Goal: Task Accomplishment & Management: Use online tool/utility

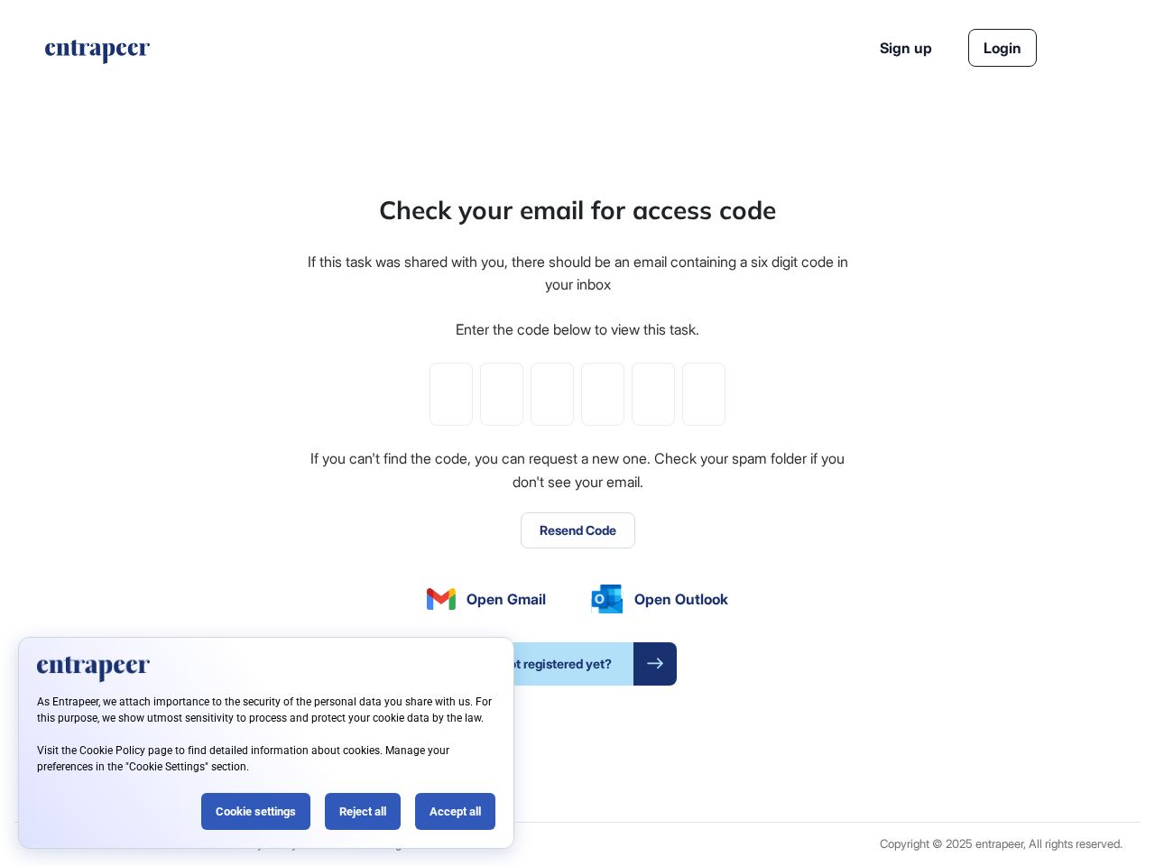
click at [577, 433] on div "Check your email for access code If this task was shared with you, there should…" at bounding box center [577, 438] width 545 height 494
click at [451, 394] on input "tel" at bounding box center [450, 394] width 43 height 63
click at [502, 394] on input "tel" at bounding box center [501, 394] width 43 height 63
click at [552, 394] on input "tel" at bounding box center [552, 394] width 43 height 63
click at [603, 394] on input "tel" at bounding box center [602, 394] width 43 height 63
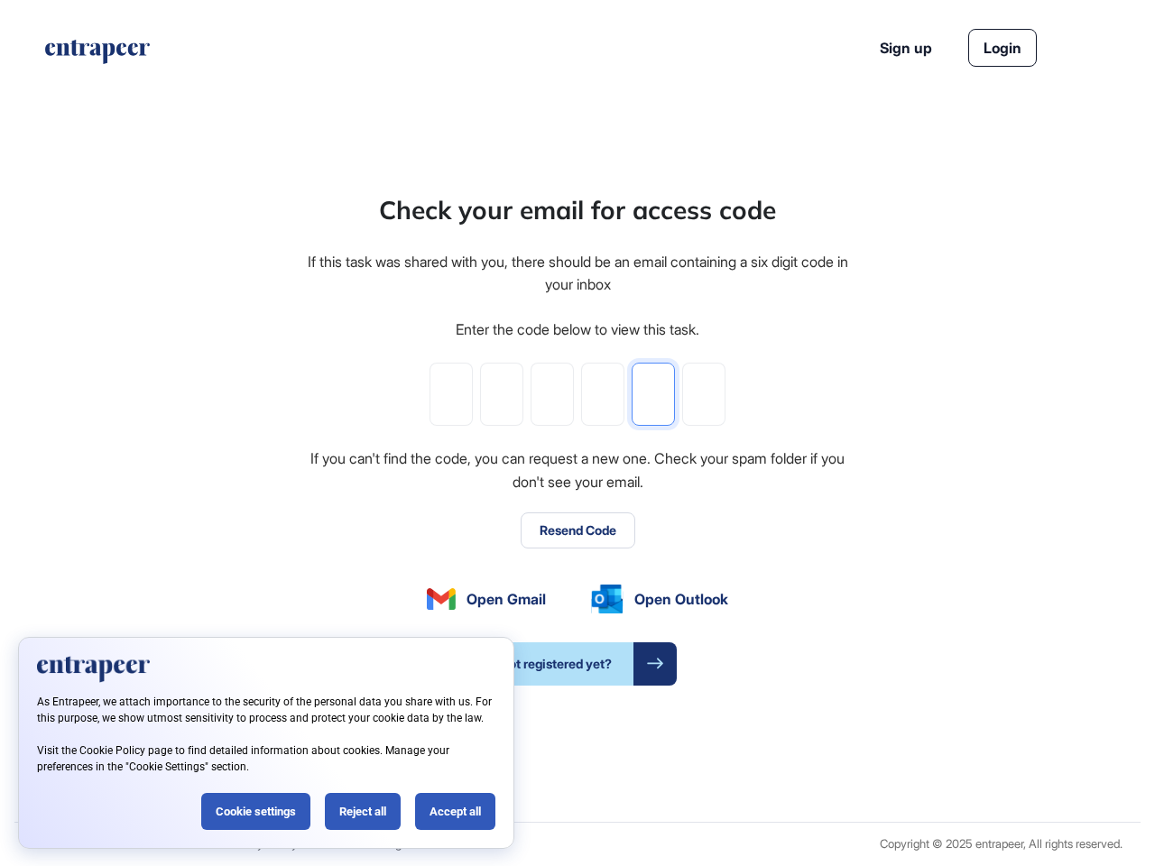
click at [653, 394] on input "tel" at bounding box center [653, 394] width 43 height 63
click at [704, 394] on input "tel" at bounding box center [703, 394] width 43 height 63
click at [577, 531] on button "Resend Code" at bounding box center [578, 531] width 115 height 36
